Goal: Task Accomplishment & Management: Use online tool/utility

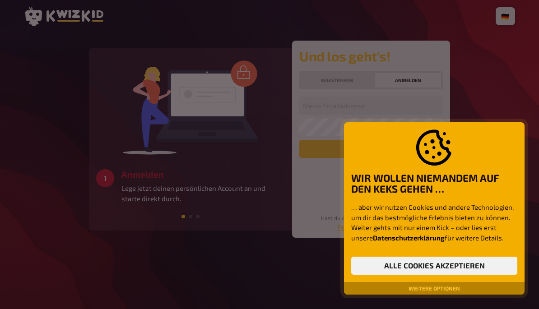
click at [454, 266] on button "Alle Cookies akzeptieren" at bounding box center [434, 266] width 166 height 18
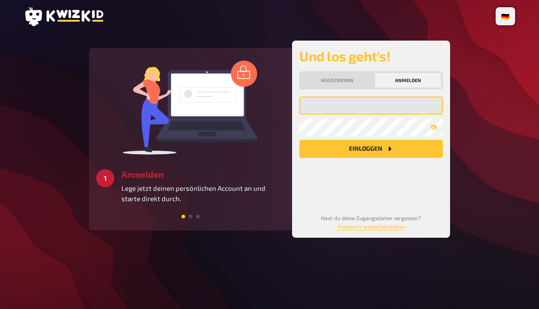
click at [378, 109] on input "email" at bounding box center [371, 106] width 144 height 18
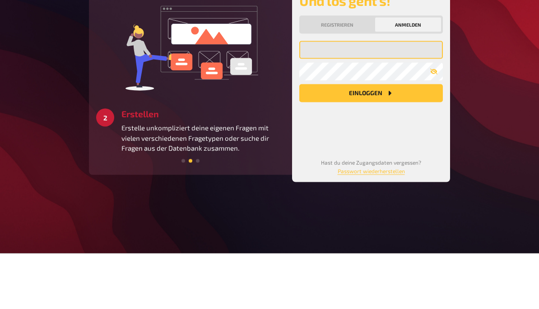
type input "[EMAIL_ADDRESS][DOMAIN_NAME]"
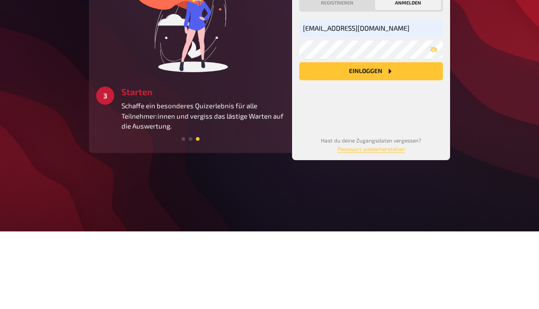
click at [387, 145] on icon "Einloggen" at bounding box center [389, 148] width 7 height 7
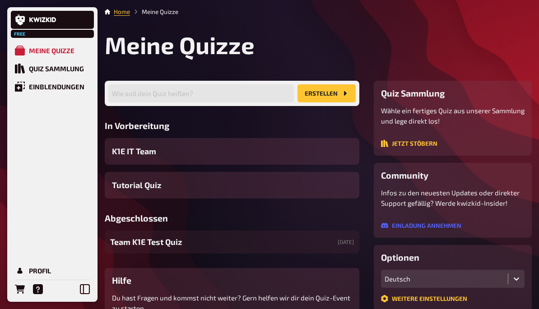
click at [216, 160] on div "K1E IT Team" at bounding box center [232, 151] width 255 height 27
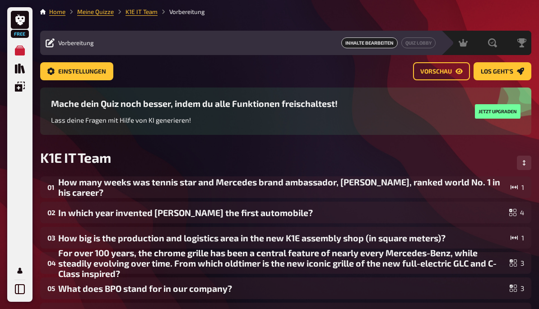
click at [514, 73] on button "Los geht's" at bounding box center [503, 71] width 58 height 18
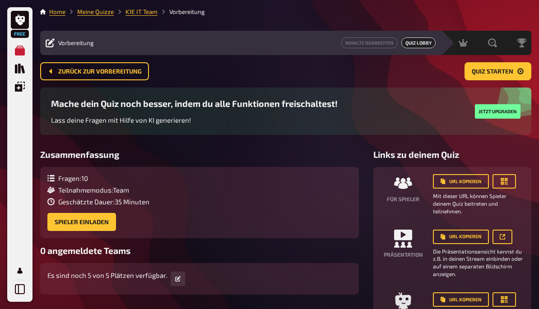
click at [28, 269] on link "Profil" at bounding box center [20, 271] width 18 height 18
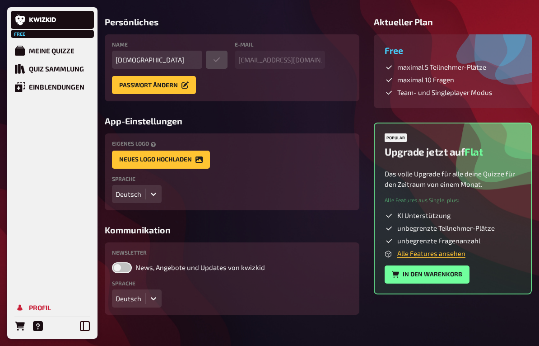
scroll to position [64, 0]
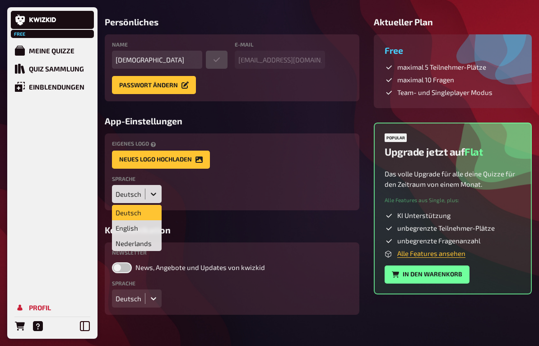
click at [143, 225] on div "English" at bounding box center [137, 227] width 50 height 15
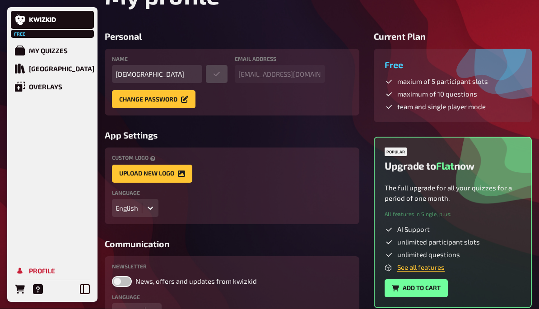
scroll to position [0, 0]
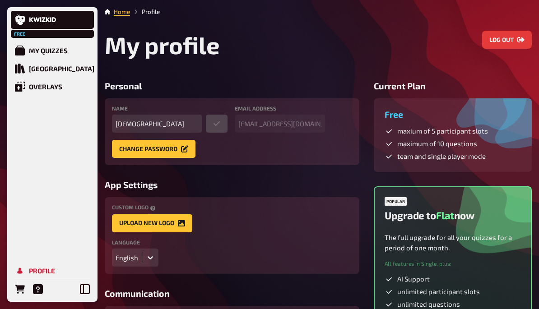
click at [67, 55] on div "My Quizzes" at bounding box center [48, 51] width 39 height 8
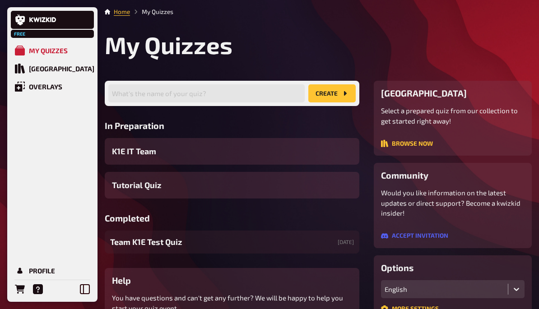
click at [261, 152] on div "K1E IT Team" at bounding box center [232, 151] width 255 height 27
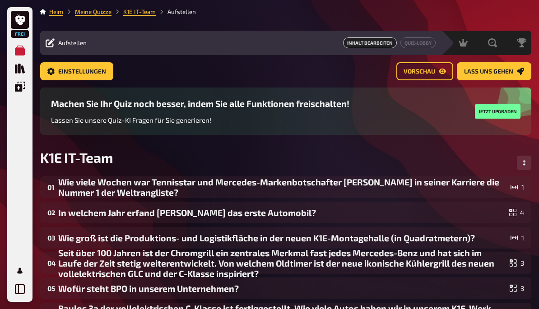
click at [496, 76] on button "Lass uns gehen" at bounding box center [494, 71] width 75 height 18
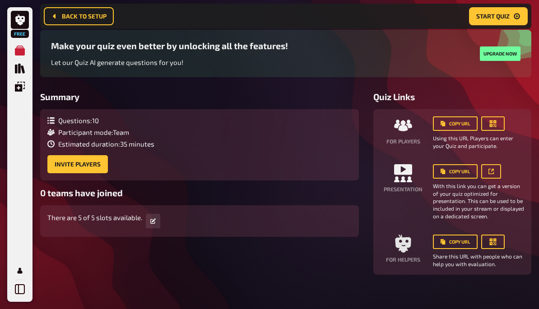
scroll to position [72, 0]
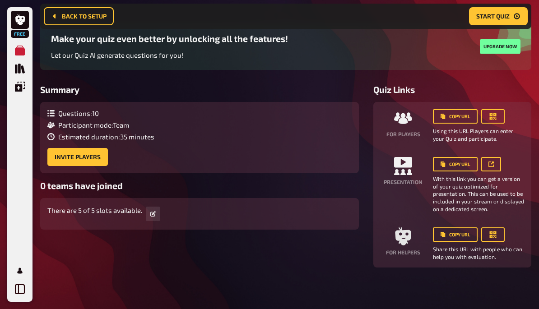
click at [497, 22] on button "Start Quiz" at bounding box center [498, 16] width 59 height 18
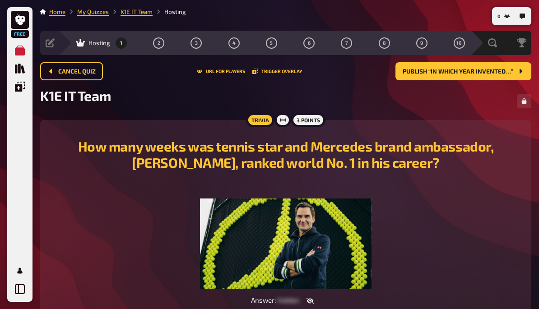
click at [61, 71] on span "Cancel Quiz" at bounding box center [76, 72] width 37 height 6
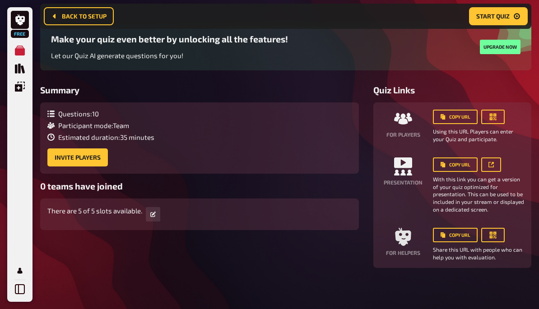
scroll to position [72, 0]
click at [493, 171] on button "button" at bounding box center [492, 164] width 20 height 14
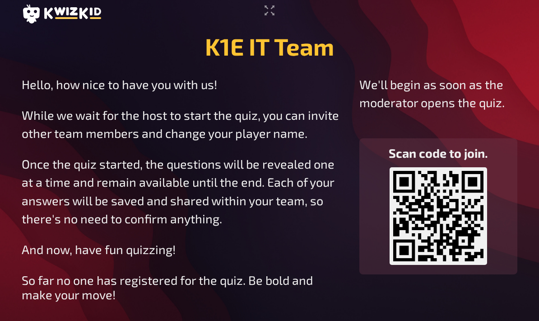
scroll to position [5, 0]
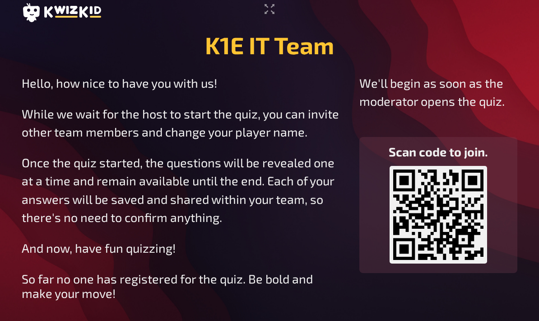
click at [265, 16] on icon "Enter Fullscreen" at bounding box center [269, 9] width 14 height 14
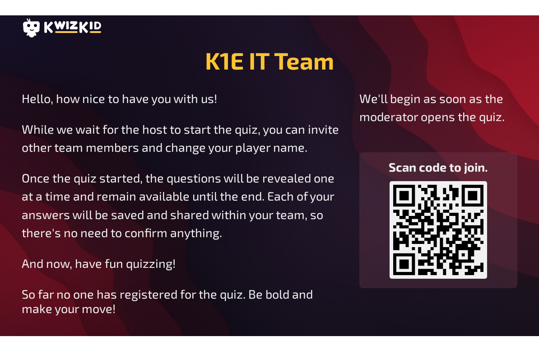
scroll to position [0, 0]
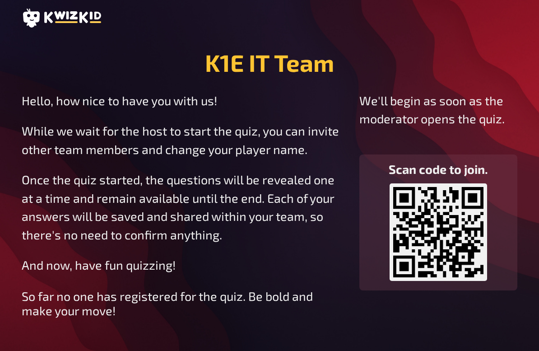
click at [411, 29] on div "K1E IT Team Hello, how nice to have you with us! While we wait for the host to …" at bounding box center [269, 175] width 539 height 351
click at [298, 95] on p "Hello, how nice to have you with us!" at bounding box center [183, 100] width 323 height 19
